Goal: Communication & Community: Answer question/provide support

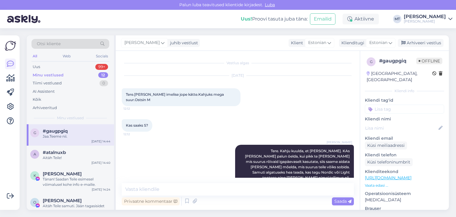
scroll to position [87, 0]
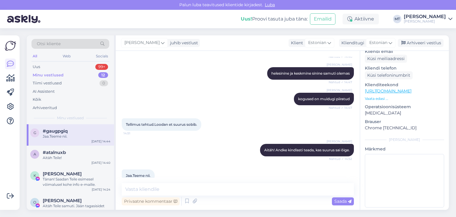
click at [62, 43] on div "Otsi kliente" at bounding box center [70, 44] width 78 height 10
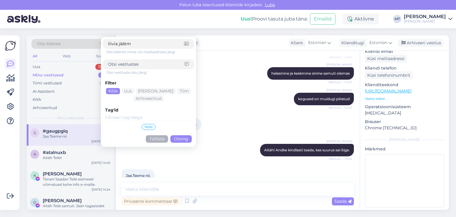
type input "liivia jäätma"
click button "Otsing" at bounding box center [180, 138] width 21 height 7
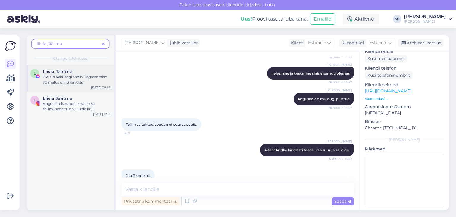
click at [56, 76] on div "Ok, siis äkki isegi sobib. Tagastamise võimalus on ju ka ikka?" at bounding box center [77, 79] width 68 height 11
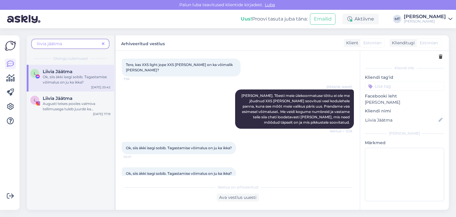
scroll to position [40, 0]
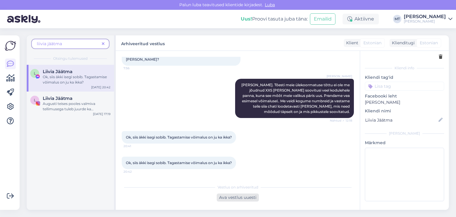
click at [237, 197] on div "Ava vestlus uuesti" at bounding box center [238, 197] width 42 height 8
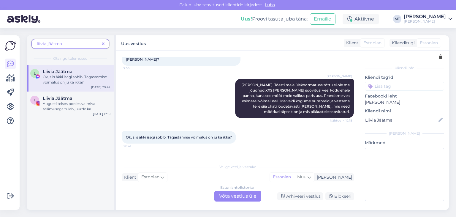
click at [234, 197] on div "Estonian to Estonian Võta vestlus üle" at bounding box center [237, 195] width 47 height 11
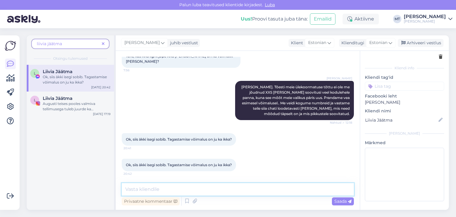
click at [174, 194] on textarea at bounding box center [238, 189] width 232 height 12
type textarea "Tere"
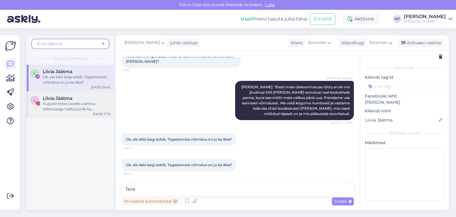
click at [70, 106] on div "Augusti teises pooles valmiva tellimusega tuleb juurde ka helesiniseid softshel…" at bounding box center [77, 106] width 68 height 11
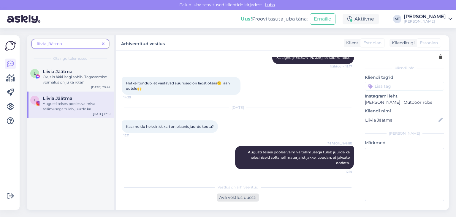
click at [248, 199] on div "Ava vestlus uuesti" at bounding box center [238, 197] width 42 height 8
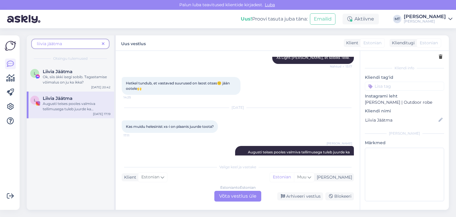
click at [244, 195] on div "Estonian to Estonian Võta vestlus üle" at bounding box center [237, 195] width 47 height 11
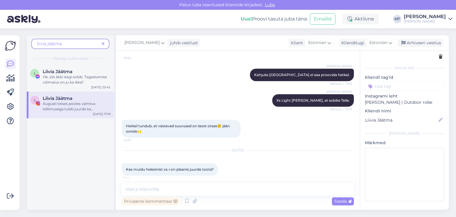
scroll to position [189, 0]
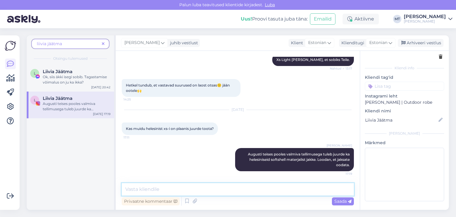
click at [195, 189] on textarea at bounding box center [238, 189] width 232 height 12
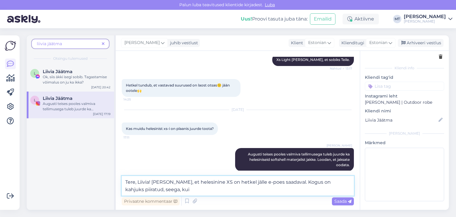
click at [145, 190] on textarea "Tere, Liivia! [PERSON_NAME], et helesinine XS on hetkel jälle e-poes saadaval. …" at bounding box center [238, 186] width 232 height 20
click at [172, 188] on textarea "Tere, Liivia! [PERSON_NAME], et helesinine XS on hetkel jälle e-poes saadaval. …" at bounding box center [238, 186] width 232 height 20
click at [190, 191] on textarea "Tere, Liivia! [PERSON_NAME], et helesinine XS on hetkel jälle e-poes saadaval. …" at bounding box center [238, 186] width 232 height 20
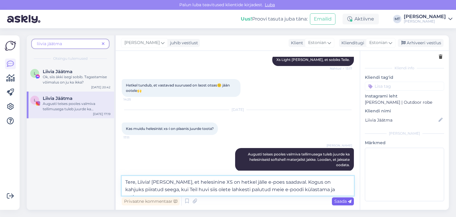
type textarea "Tere, Liivia! [PERSON_NAME], et helesinine XS on hetkel jälle e-poes saadaval. …"
click at [343, 200] on span "Saada" at bounding box center [342, 200] width 17 height 5
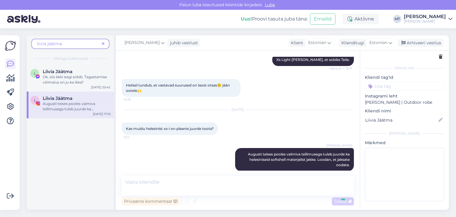
scroll to position [243, 0]
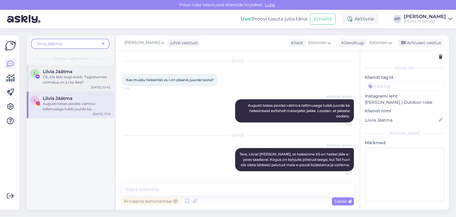
click at [58, 76] on div "Ok, siis äkki isegi sobib. Tagastamise võimalus on ju ka ikka?" at bounding box center [77, 79] width 68 height 11
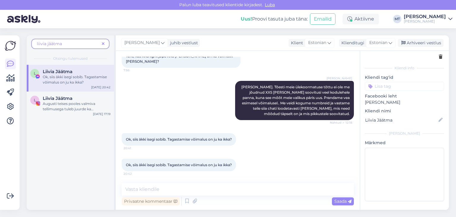
scroll to position [0, 0]
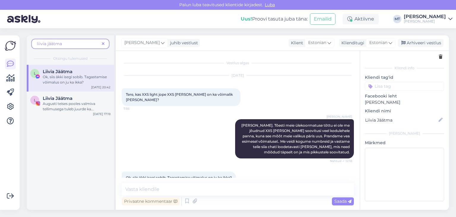
click at [104, 43] on icon at bounding box center [103, 44] width 3 height 4
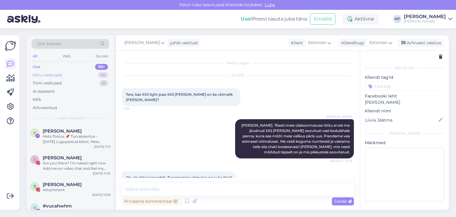
click at [57, 75] on div "Minu vestlused" at bounding box center [47, 75] width 29 height 6
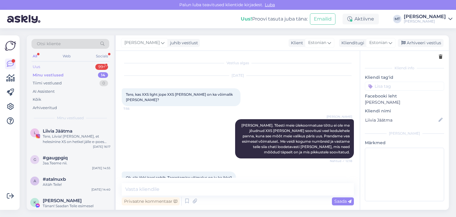
click at [39, 64] on div "Uus 99+" at bounding box center [70, 67] width 78 height 8
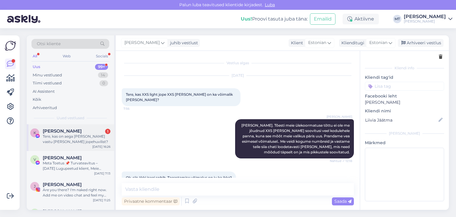
click at [68, 137] on div "Tere, kas on aega [PERSON_NAME] vastu [PERSON_NAME] jopehuvilist?" at bounding box center [77, 139] width 68 height 11
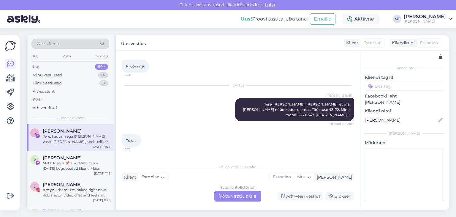
scroll to position [673, 0]
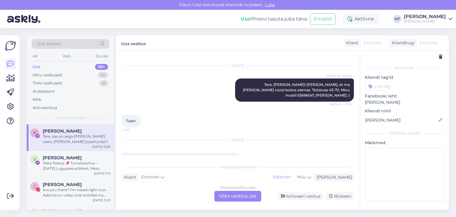
click at [243, 194] on div "Estonian to Estonian Võta vestlus üle" at bounding box center [237, 195] width 47 height 11
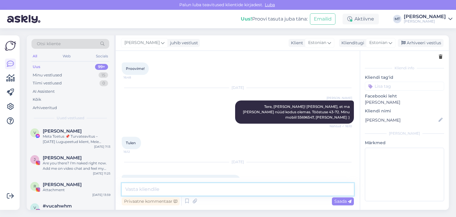
click at [231, 187] on textarea at bounding box center [238, 189] width 232 height 12
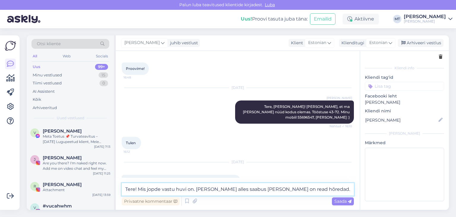
type textarea "Tere! Mis jopde vastu huvi on. [PERSON_NAME] alles saabus [PERSON_NAME] on read…"
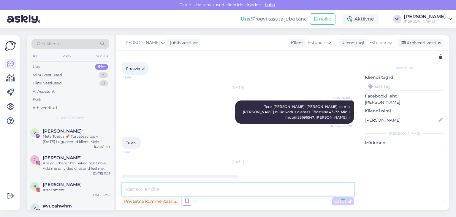
scroll to position [682, 0]
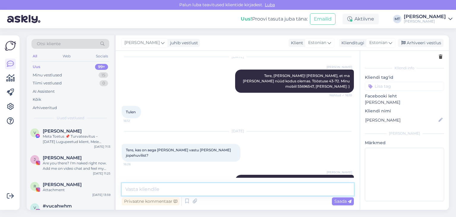
click at [154, 190] on textarea at bounding box center [238, 189] width 232 height 12
type textarea "M"
type textarea "Ikka Light jakist räägime?"
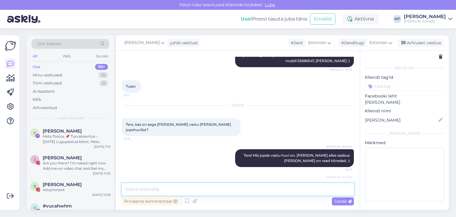
click at [133, 188] on textarea at bounding box center [238, 189] width 232 height 12
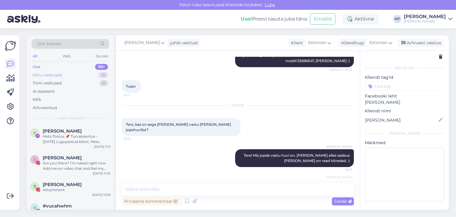
click at [56, 74] on div "Minu vestlused" at bounding box center [47, 75] width 29 height 6
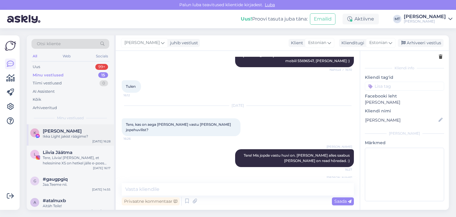
click at [51, 134] on div "Ikka Light jakist räägime?" at bounding box center [77, 136] width 68 height 5
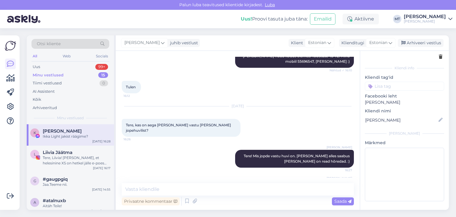
scroll to position [707, 0]
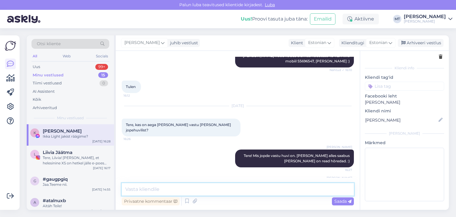
click at [167, 186] on textarea at bounding box center [238, 189] width 232 height 12
click at [141, 190] on textarea at bounding box center [238, 189] width 232 height 12
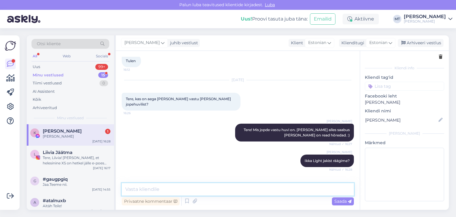
click at [150, 193] on textarea at bounding box center [238, 189] width 232 height 12
click at [139, 190] on textarea "Mis vävid meeldiksid" at bounding box center [238, 189] width 232 height 12
click at [180, 190] on textarea "Mis värvid meeldiksid" at bounding box center [238, 189] width 232 height 12
type textarea "Mis värvid meeldiksid?"
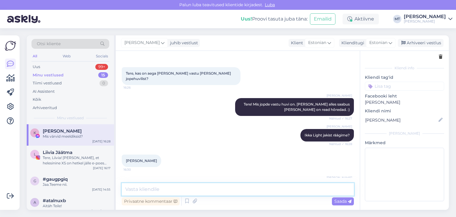
click at [150, 187] on textarea at bounding box center [238, 189] width 232 height 12
click at [140, 189] on textarea at bounding box center [238, 189] width 232 height 12
click at [135, 192] on textarea at bounding box center [238, 189] width 232 height 12
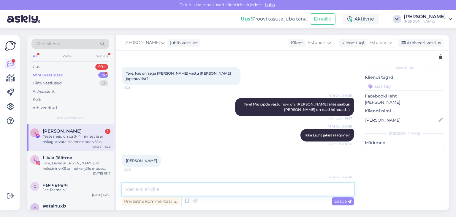
scroll to position [790, 0]
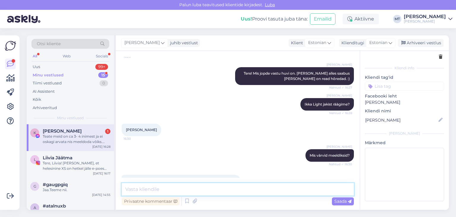
click at [145, 188] on textarea at bounding box center [238, 189] width 232 height 12
type textarea "e"
click at [126, 189] on textarea "seda [PERSON_NAME] suurust mul hetkel 2 tk järel." at bounding box center [238, 189] width 232 height 12
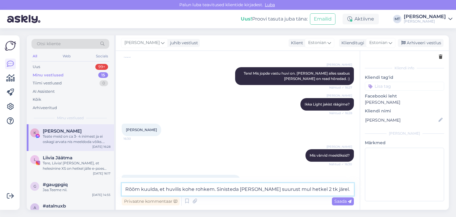
click at [239, 188] on textarea "Rõõm kuulda, et huvilis kohe rohkem. Sinisteda [PERSON_NAME] suurust mul hetkel…" at bounding box center [238, 189] width 232 height 12
click at [248, 189] on textarea "Rõõm kuulda, et huvilis kohe rohkem. Sinist [PERSON_NAME] suurust mul hetkel 2 …" at bounding box center [238, 189] width 232 height 12
type textarea "Rõõm kuulda, et huvilis kohe rohkem. Sinist [PERSON_NAME] M suurust mul hetkel …"
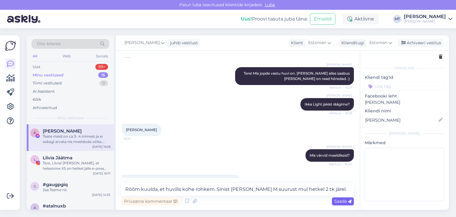
click at [338, 203] on div "Saada" at bounding box center [343, 201] width 22 height 8
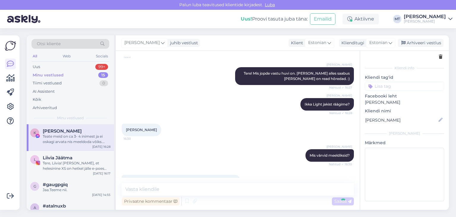
scroll to position [820, 0]
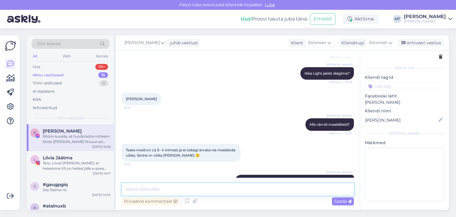
click at [137, 189] on textarea at bounding box center [238, 189] width 232 height 12
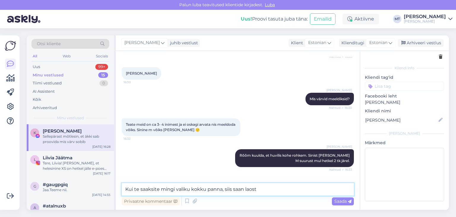
scroll to position [871, 0]
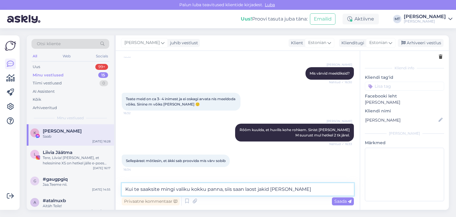
type textarea "Kui te saaksite mingi valiku kokku panna, siis saan laost jakid [PERSON_NAME]."
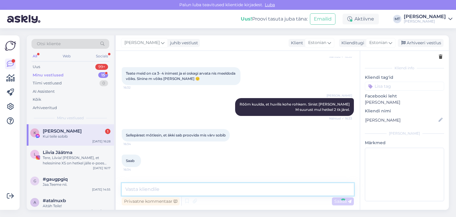
scroll to position [928, 0]
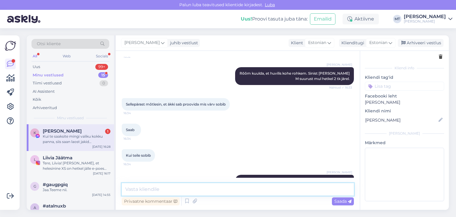
click at [133, 191] on textarea at bounding box center [238, 189] width 232 height 12
type textarea "Siis saame kohtumise kokku leppima."
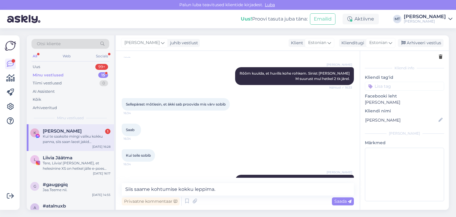
click at [339, 201] on span "Saada" at bounding box center [342, 200] width 17 height 5
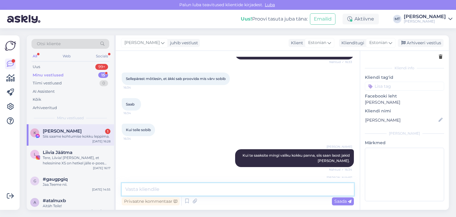
click at [234, 190] on textarea at bounding box center [238, 189] width 232 height 12
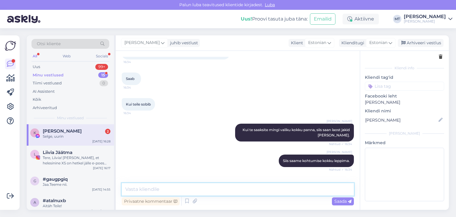
click at [135, 190] on textarea at bounding box center [238, 189] width 232 height 12
type textarea "Suur tänud!"
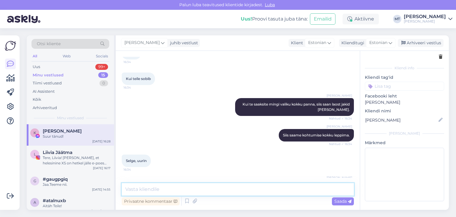
click at [143, 189] on textarea at bounding box center [238, 189] width 232 height 12
click at [136, 192] on textarea at bounding box center [238, 189] width 232 height 12
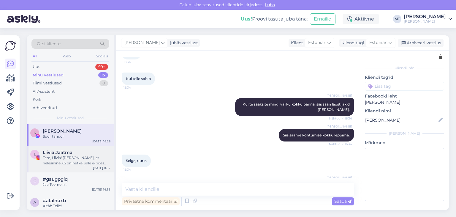
click at [61, 153] on span "Liivia Jäätma" at bounding box center [58, 152] width 30 height 5
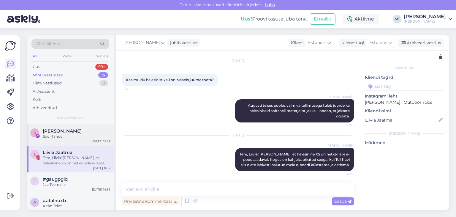
click at [50, 135] on div "Suur tänud!" at bounding box center [77, 136] width 68 height 5
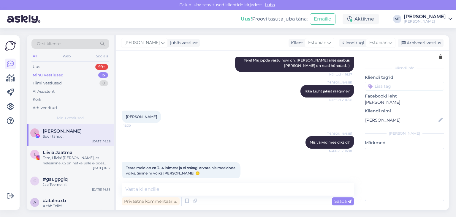
scroll to position [1004, 0]
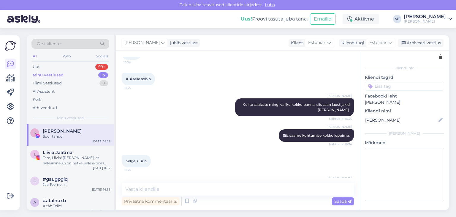
click at [44, 74] on div "Minu vestlused" at bounding box center [48, 75] width 31 height 6
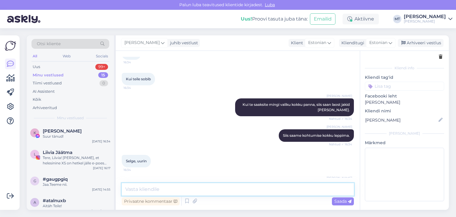
click at [165, 187] on textarea at bounding box center [238, 189] width 232 height 12
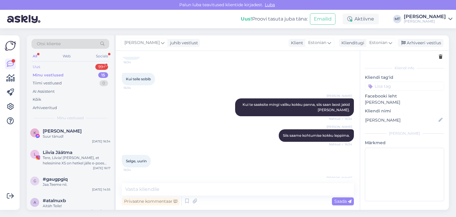
click at [49, 67] on div "Uus 99+" at bounding box center [70, 67] width 78 height 8
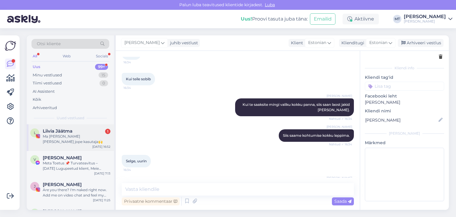
click at [61, 137] on div "Ma [PERSON_NAME] [PERSON_NAME] jope kasutaja🙌" at bounding box center [77, 139] width 68 height 11
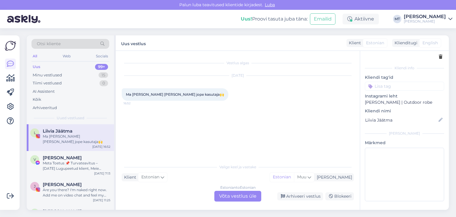
scroll to position [0, 0]
click at [236, 200] on div "Estonian to Estonian Võta vestlus üle" at bounding box center [237, 195] width 47 height 11
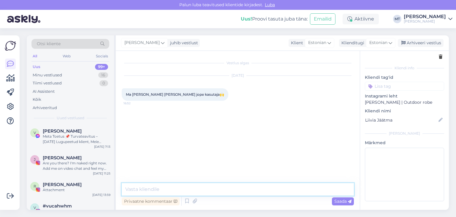
click at [183, 186] on textarea at bounding box center [238, 189] width 232 height 12
click at [250, 190] on textarea "Suurepärane, siis [PERSON_NAME] on kõik korras. :) Tänan Teid! :)" at bounding box center [238, 189] width 232 height 12
click at [244, 190] on textarea "Suurepärane, siis [PERSON_NAME] on kõik korras. :) Aitäh! :)" at bounding box center [238, 189] width 232 height 12
type textarea "Suurepärane, siis [PERSON_NAME] on kõik korras. :) Aitäh!"
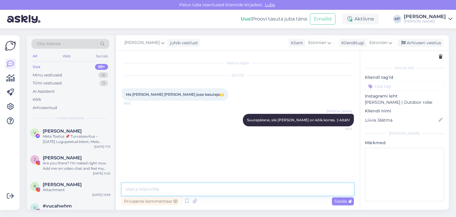
click at [151, 193] on textarea at bounding box center [238, 189] width 232 height 12
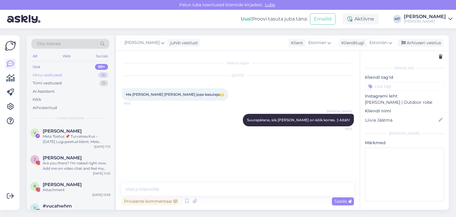
click at [58, 75] on div "Minu vestlused" at bounding box center [47, 75] width 29 height 6
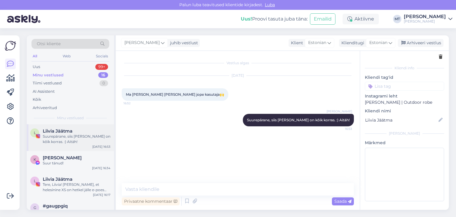
click at [68, 139] on div "Suurepärane, siis [PERSON_NAME] on kõik korras. :) Aitäh!" at bounding box center [77, 139] width 68 height 11
click at [63, 74] on div "Minu vestlused 16" at bounding box center [70, 75] width 78 height 8
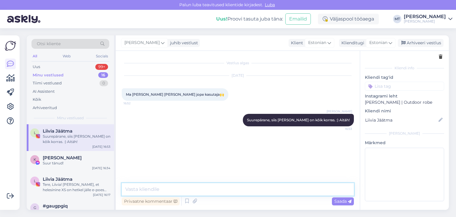
click at [199, 189] on textarea at bounding box center [238, 189] width 232 height 12
click at [148, 189] on textarea at bounding box center [238, 189] width 232 height 12
